Goal: Information Seeking & Learning: Learn about a topic

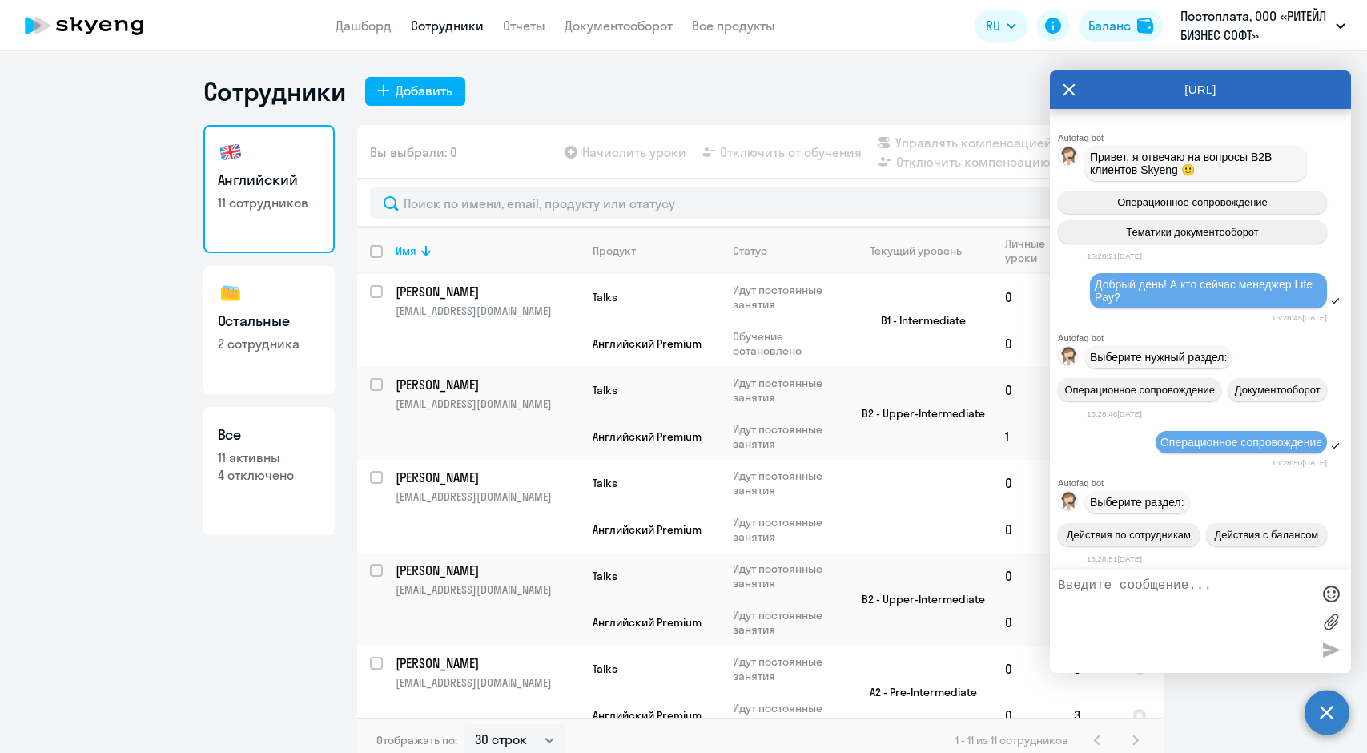
select select "30"
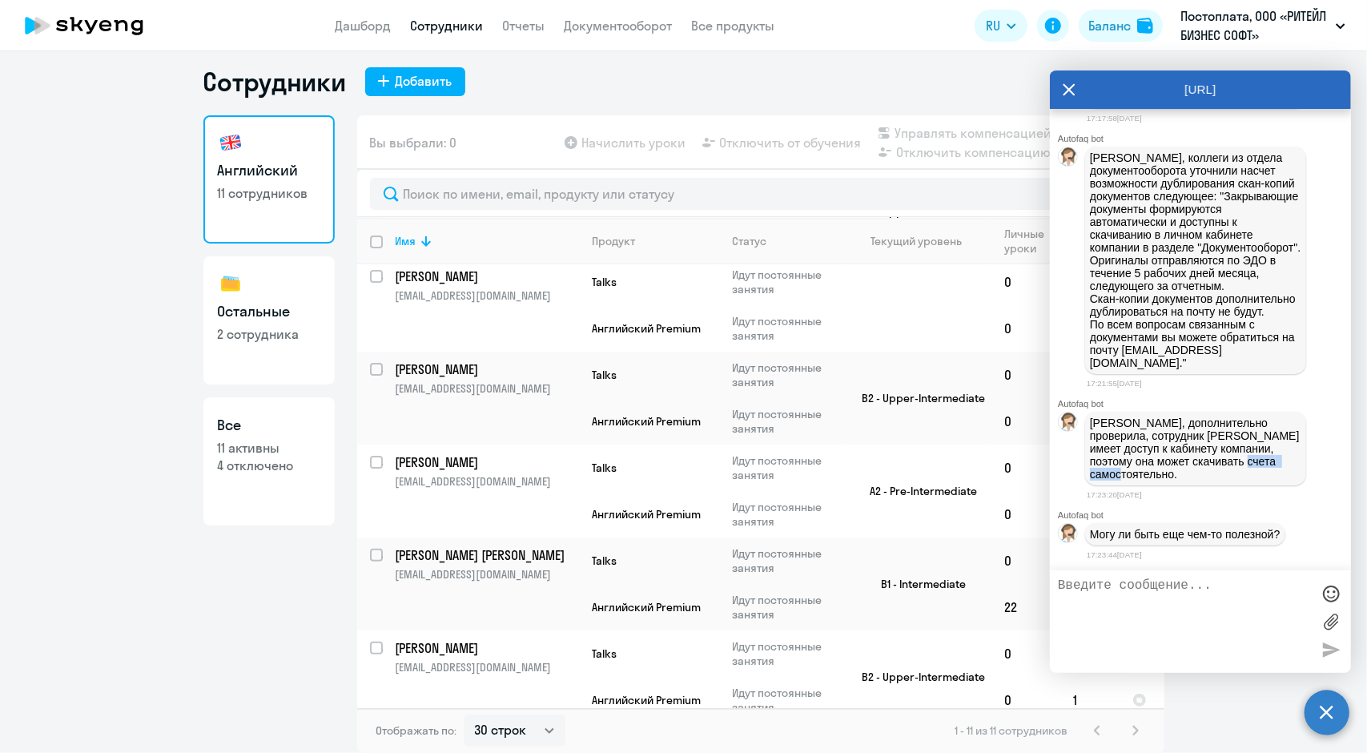
drag, startPoint x: 1134, startPoint y: 470, endPoint x: 1261, endPoint y: 465, distance: 127.4
click at [1261, 465] on p "[PERSON_NAME], дополнительно проверила, сотрудник [PERSON_NAME] имеет доступ к …" at bounding box center [1195, 448] width 211 height 64
drag, startPoint x: 1099, startPoint y: 496, endPoint x: 1193, endPoint y: 496, distance: 93.7
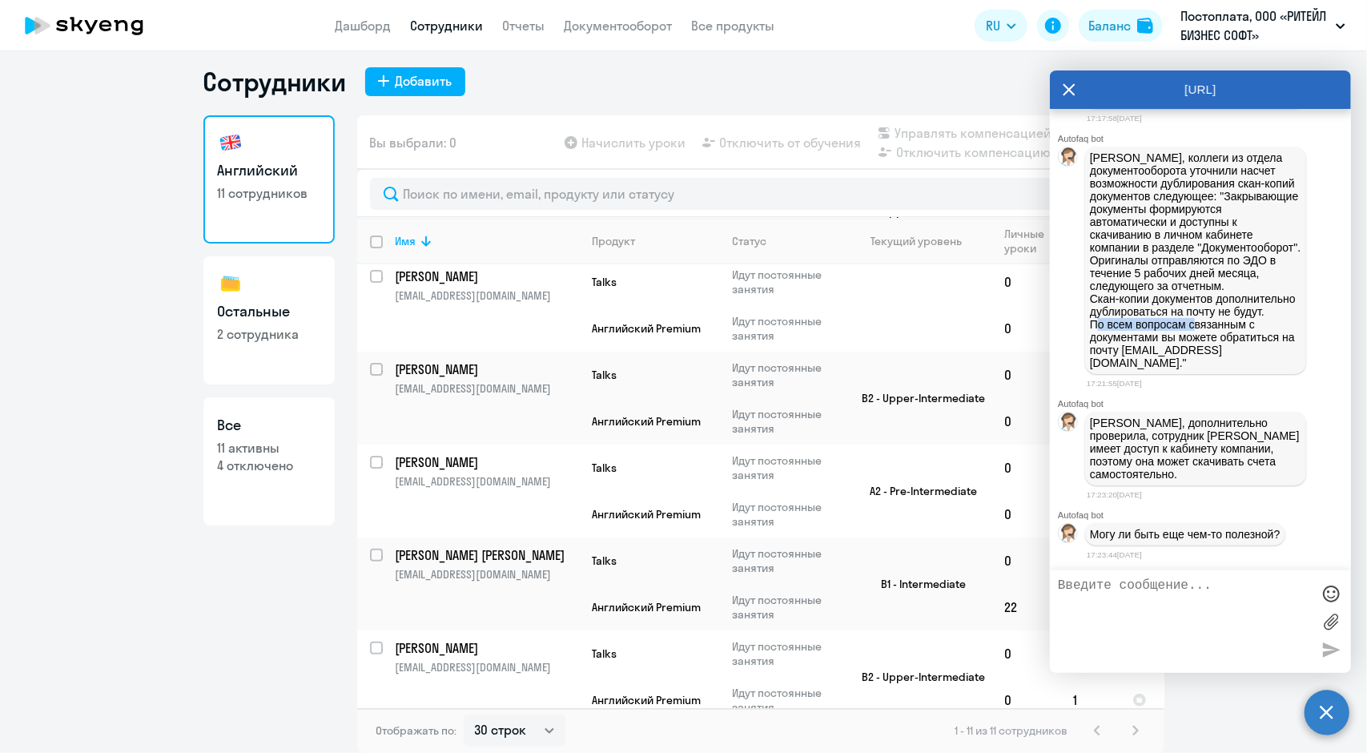
click at [1193, 369] on p "[PERSON_NAME], коллеги из отдела документооборота уточнили насчет возможности д…" at bounding box center [1195, 260] width 211 height 218
click at [370, 241] on input "deselect all" at bounding box center [386, 251] width 32 height 32
checkbox input "true"
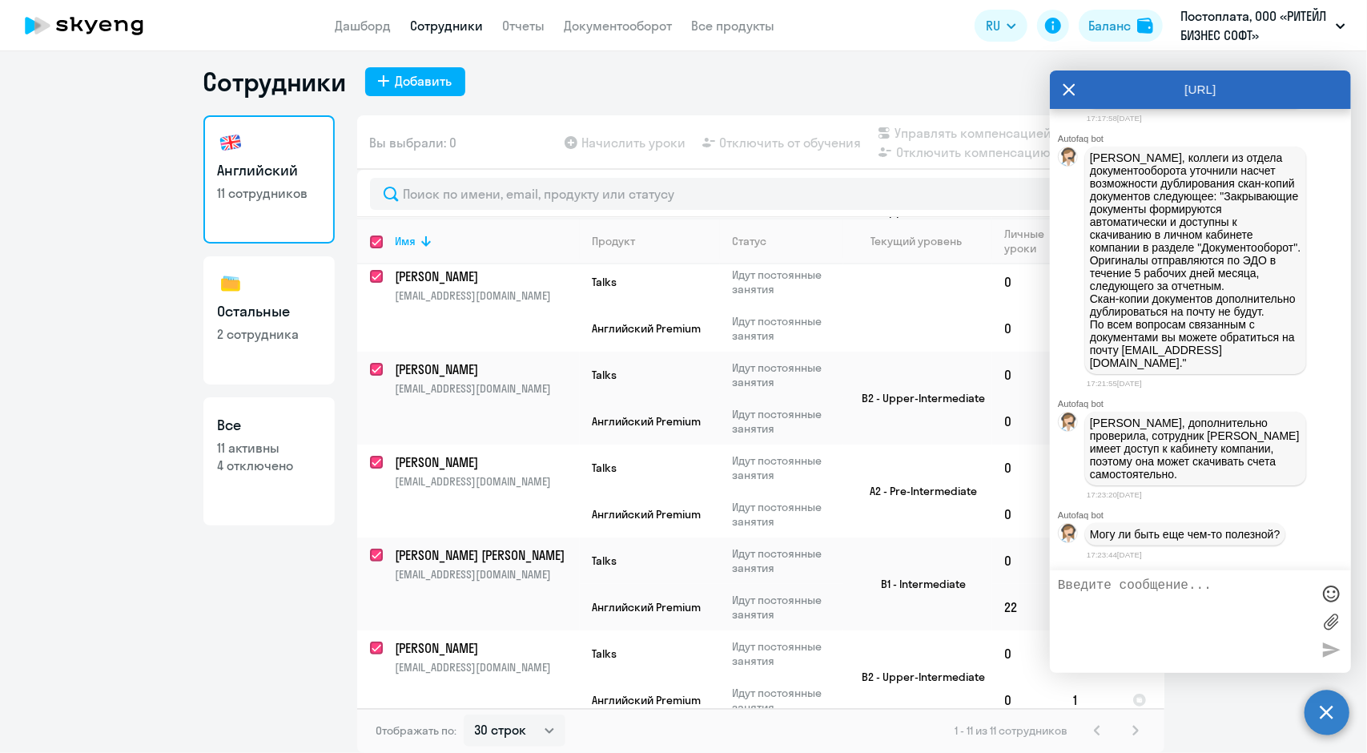
checkbox input "true"
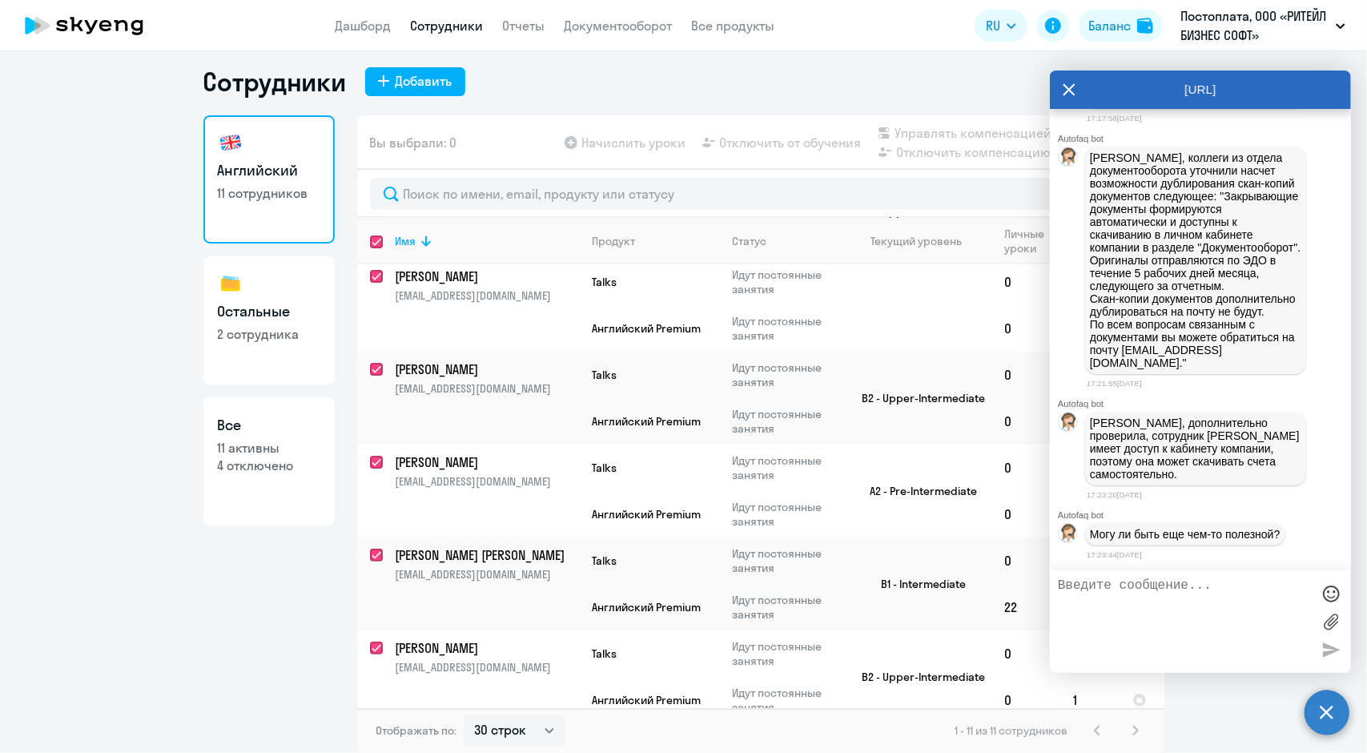
checkbox input "true"
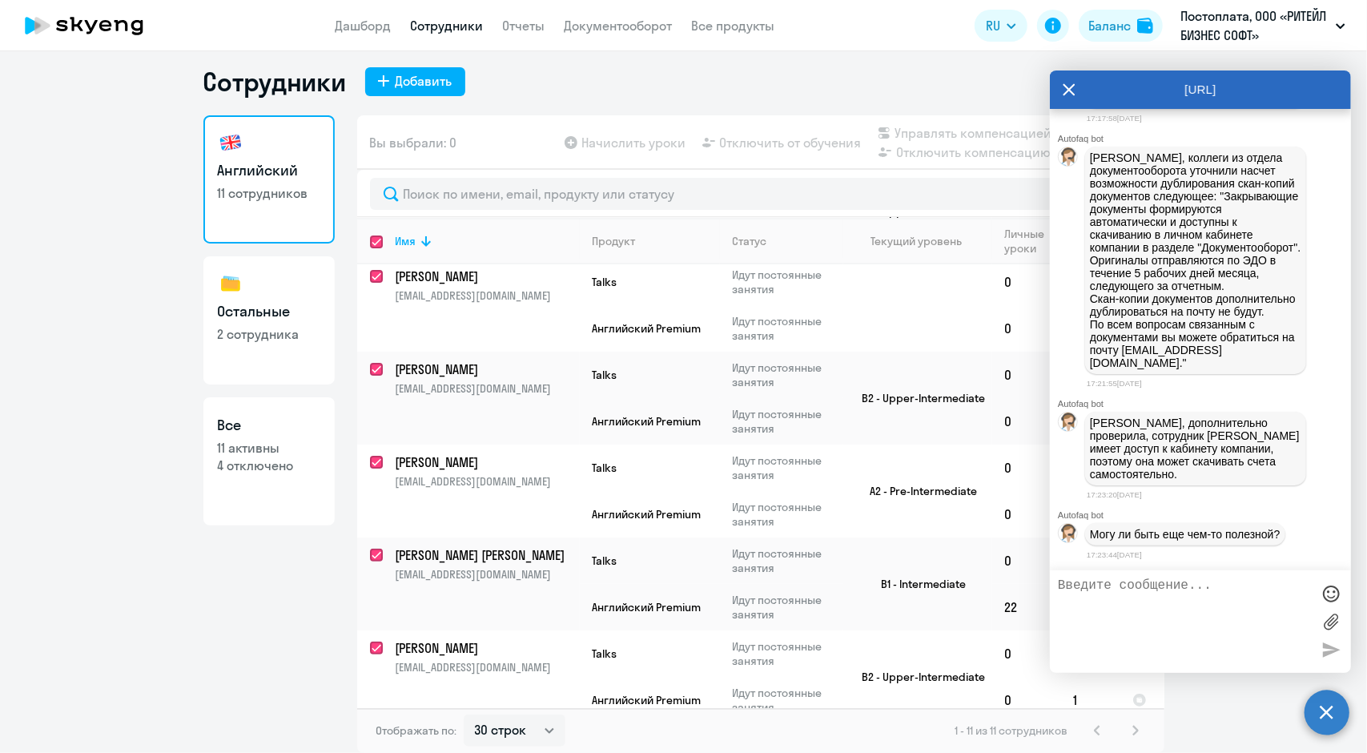
checkbox input "true"
click at [370, 242] on input "select all" at bounding box center [386, 251] width 32 height 32
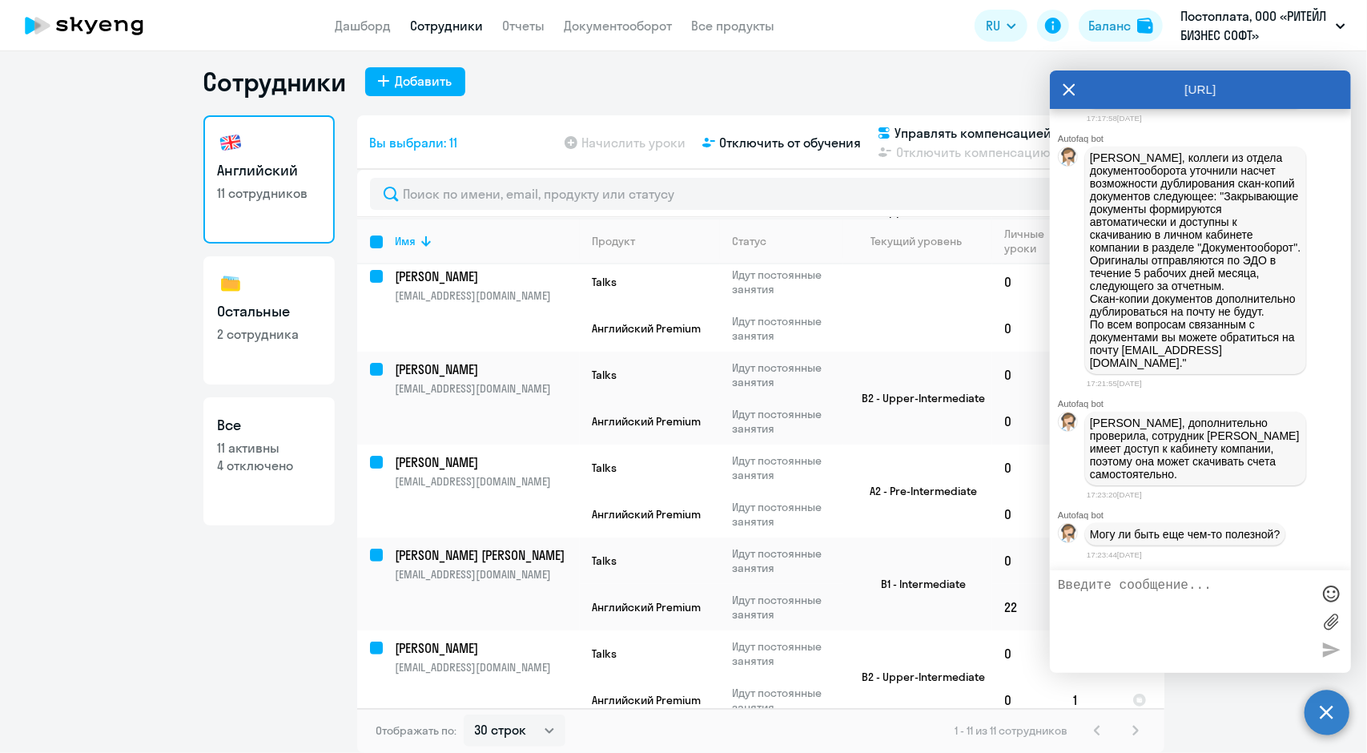
checkbox input "false"
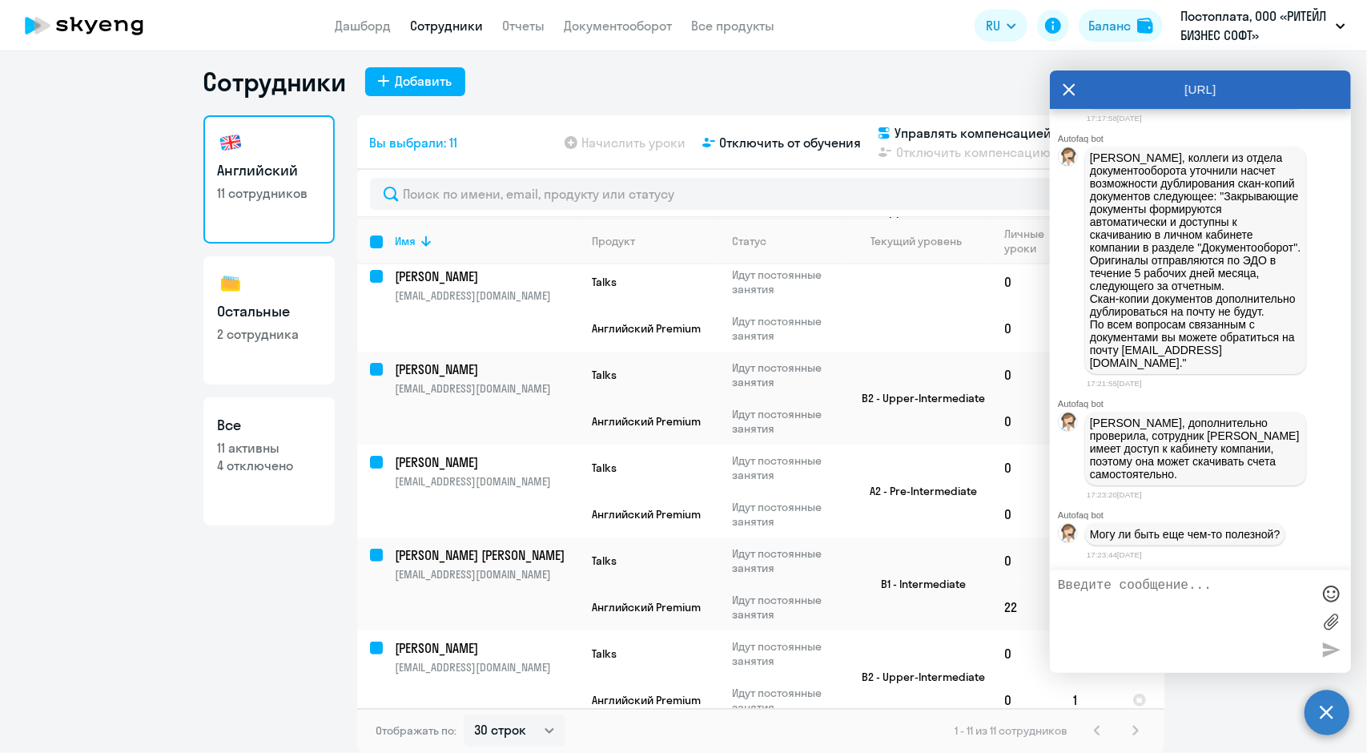
checkbox input "false"
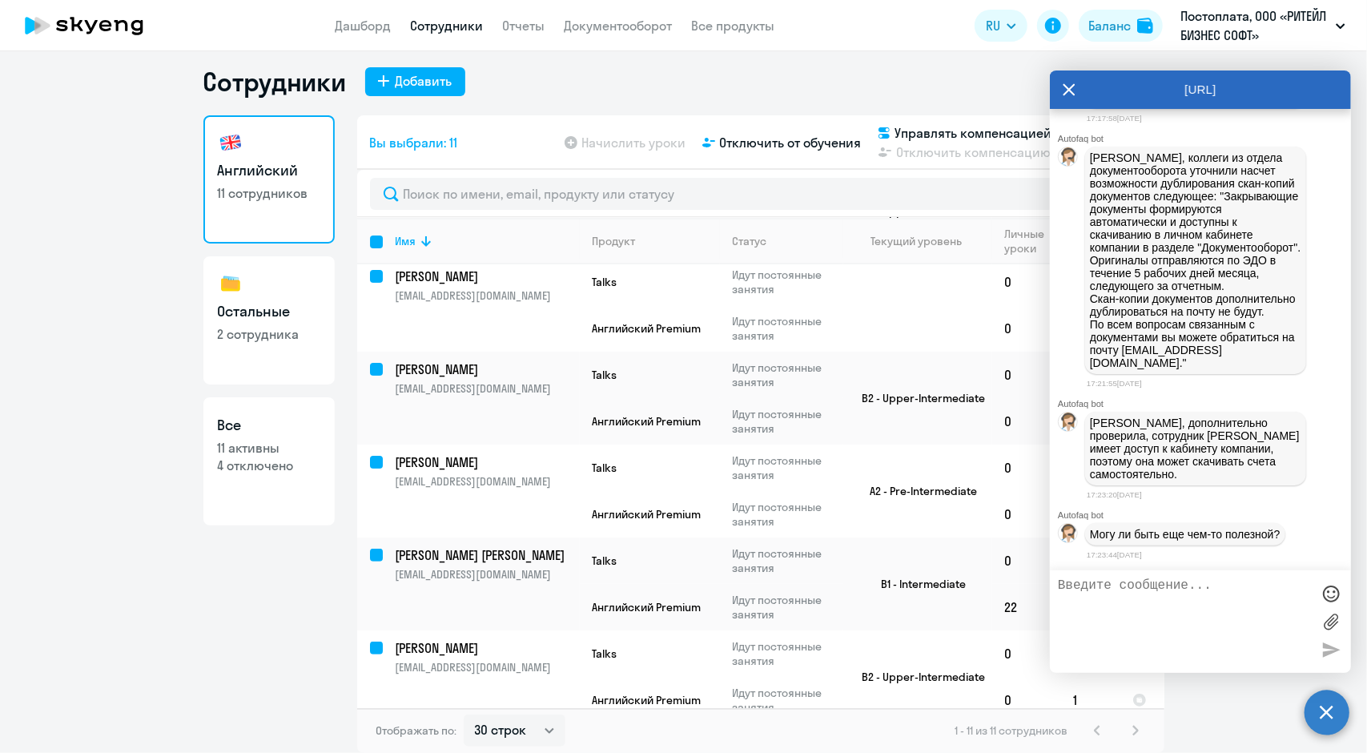
checkbox input "false"
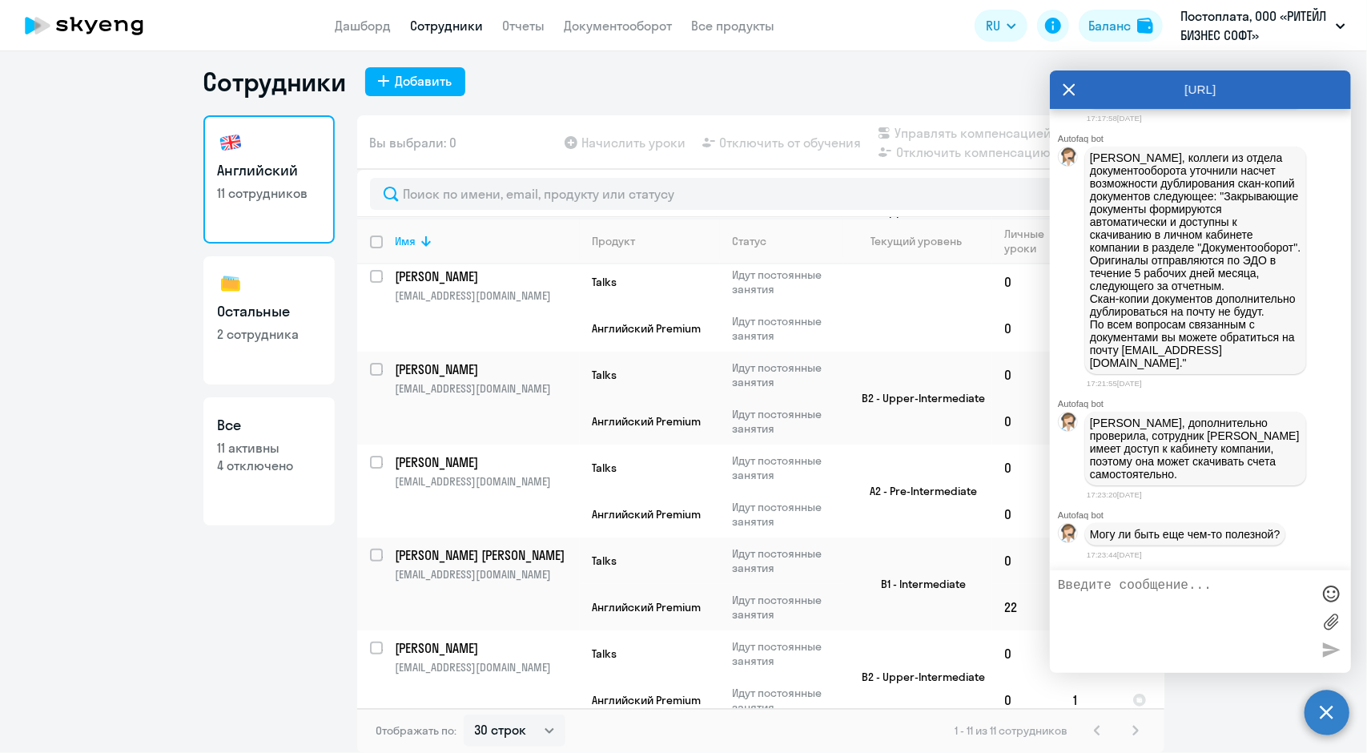
click at [1072, 86] on icon at bounding box center [1069, 90] width 12 height 12
